Goal: Task Accomplishment & Management: Manage account settings

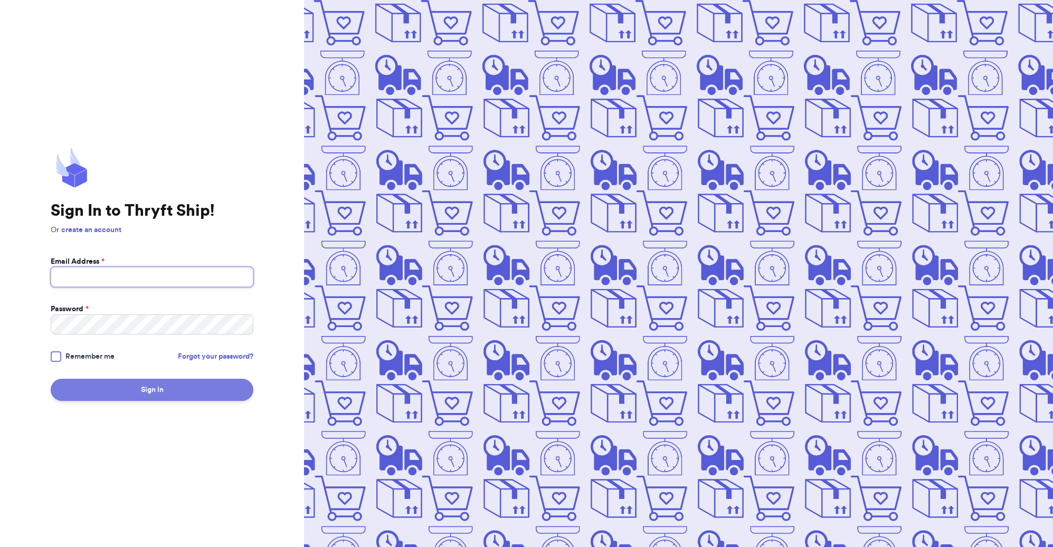
type input "vyoung118@gmail.com"
click at [164, 393] on button "Sign In" at bounding box center [152, 390] width 203 height 22
